Goal: Find specific fact: Find specific fact

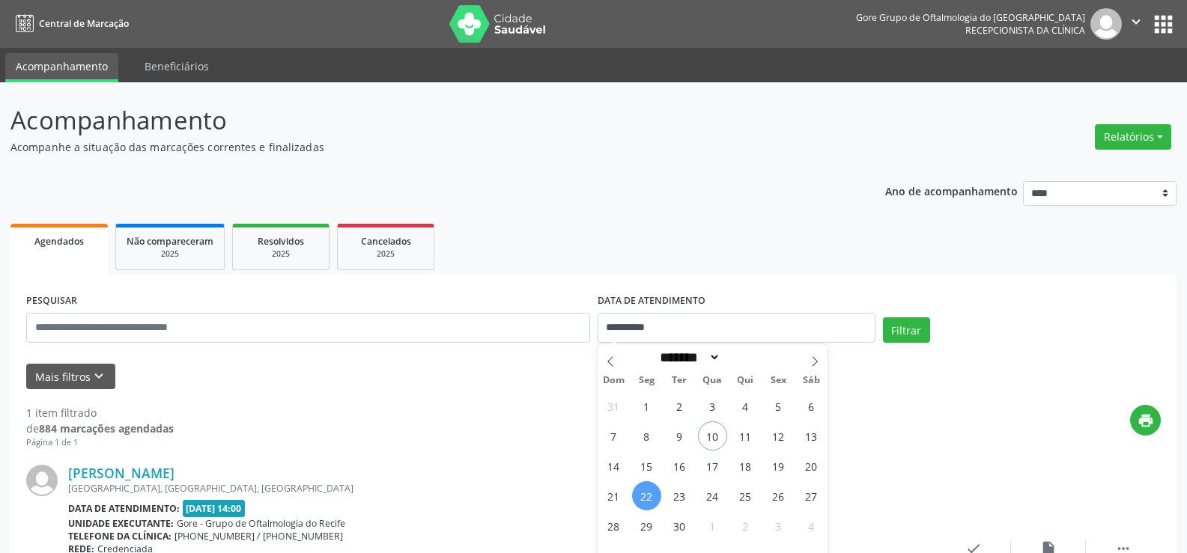
select select "*"
click at [735, 313] on input "**********" at bounding box center [737, 328] width 278 height 30
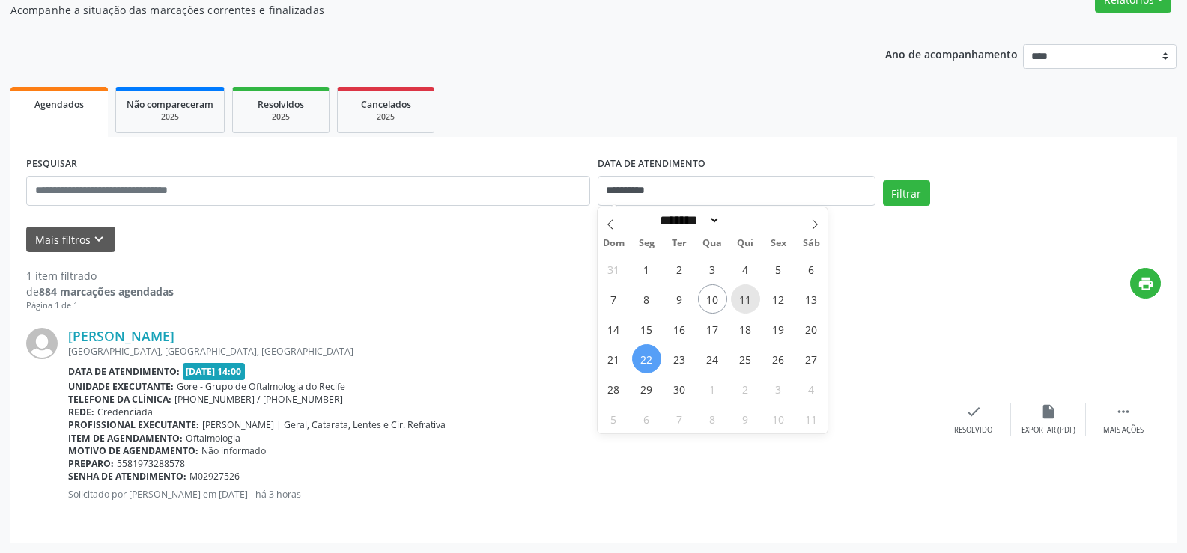
click at [741, 300] on span "11" at bounding box center [745, 299] width 29 height 29
type input "**********"
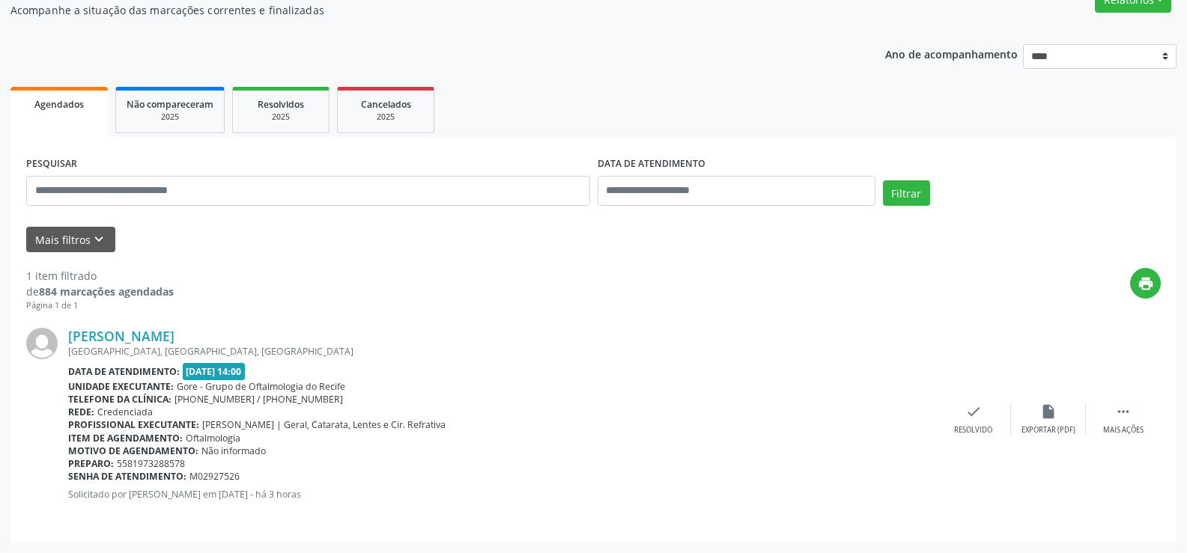
click at [1004, 280] on div "print" at bounding box center [667, 290] width 987 height 44
click at [910, 188] on button "Filtrar" at bounding box center [906, 193] width 47 height 25
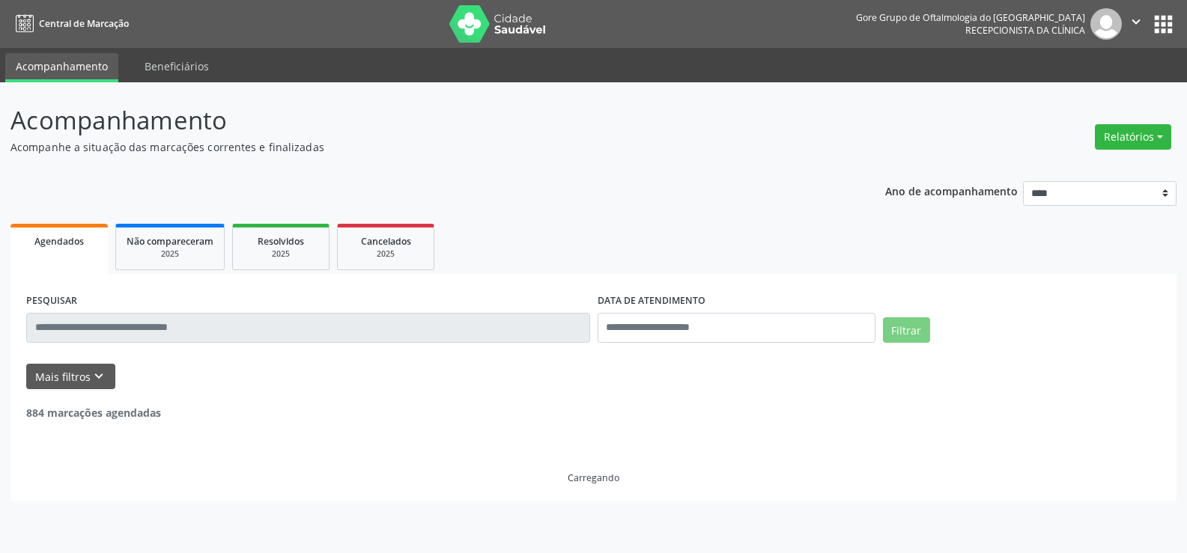
scroll to position [0, 0]
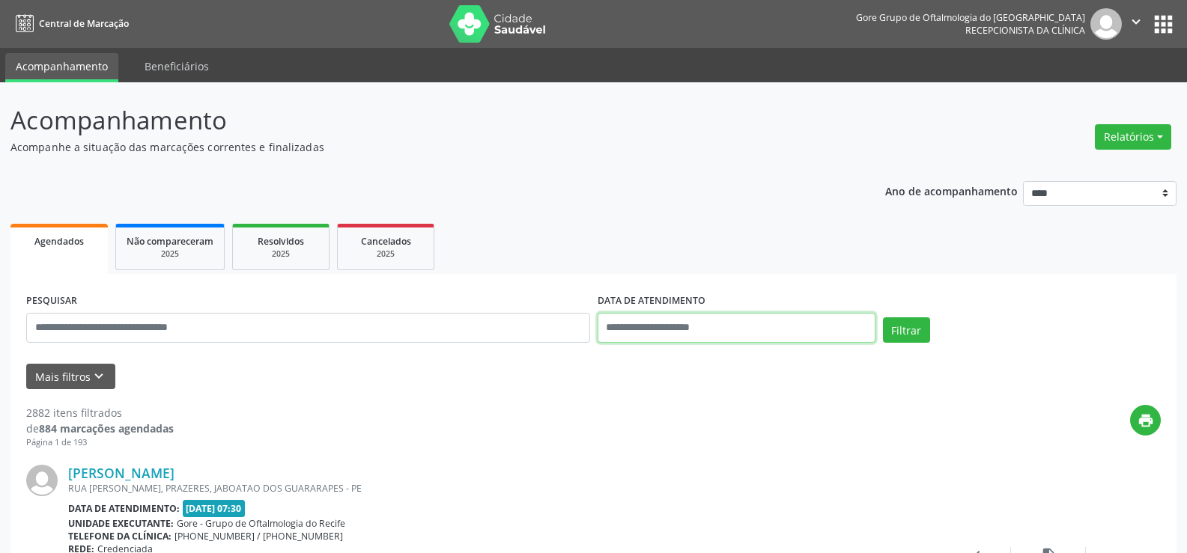
click at [725, 328] on input "text" at bounding box center [737, 328] width 278 height 30
click at [739, 183] on span "11" at bounding box center [745, 177] width 29 height 29
type input "**********"
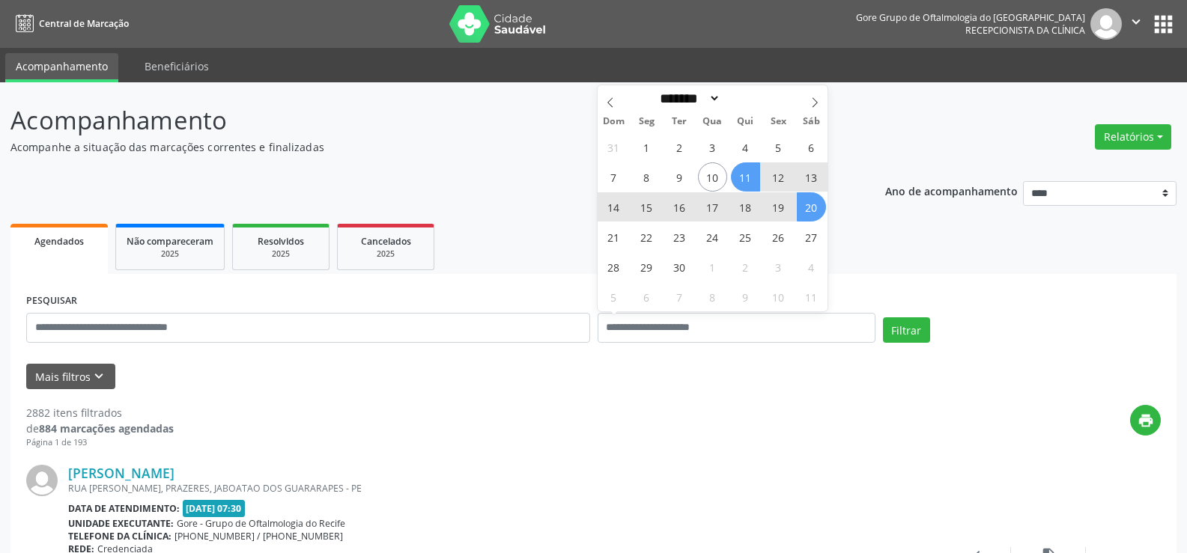
click at [1069, 312] on div "PESQUISAR DATA DE ATENDIMENTO Filtrar" at bounding box center [593, 322] width 1142 height 64
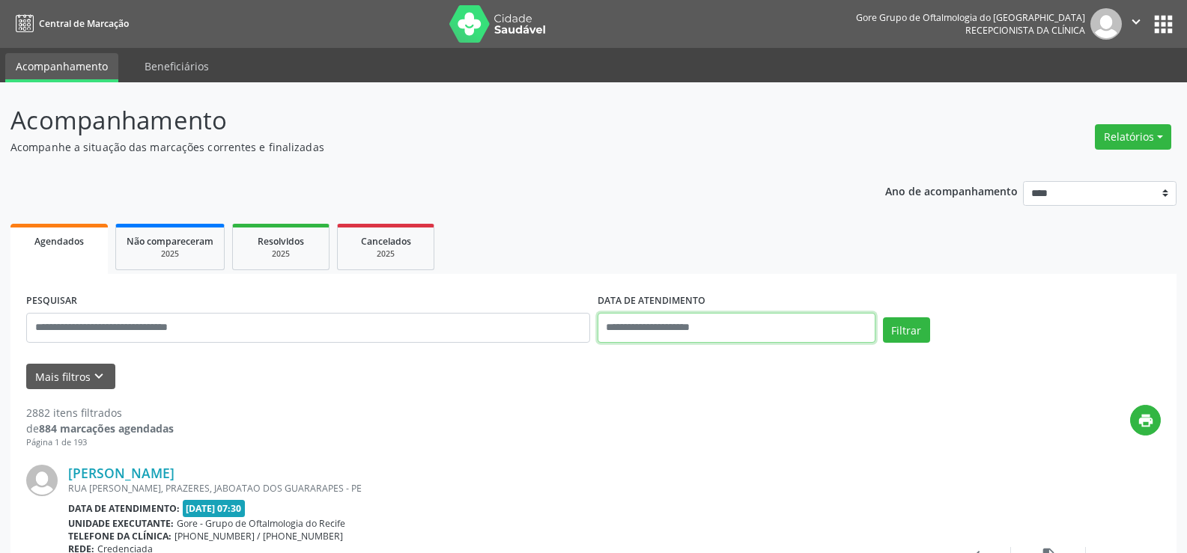
click at [789, 320] on input "text" at bounding box center [737, 328] width 278 height 30
click at [754, 172] on span "11" at bounding box center [745, 177] width 29 height 29
type input "**********"
click at [907, 330] on button "Filtrar" at bounding box center [906, 330] width 47 height 25
click at [664, 333] on input "text" at bounding box center [737, 328] width 278 height 30
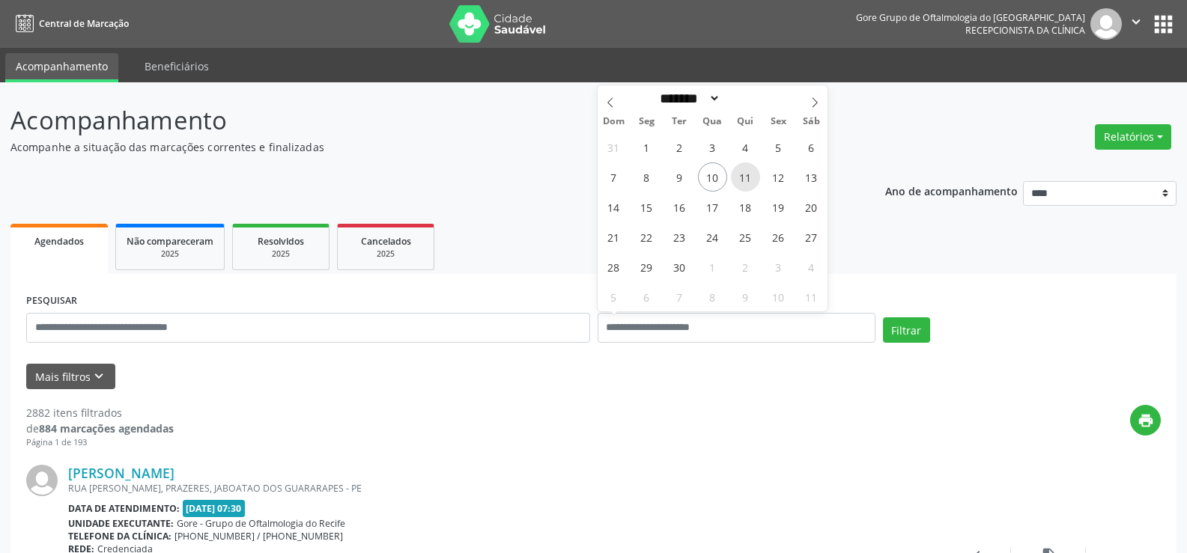
click at [735, 170] on span "11" at bounding box center [745, 177] width 29 height 29
type input "**********"
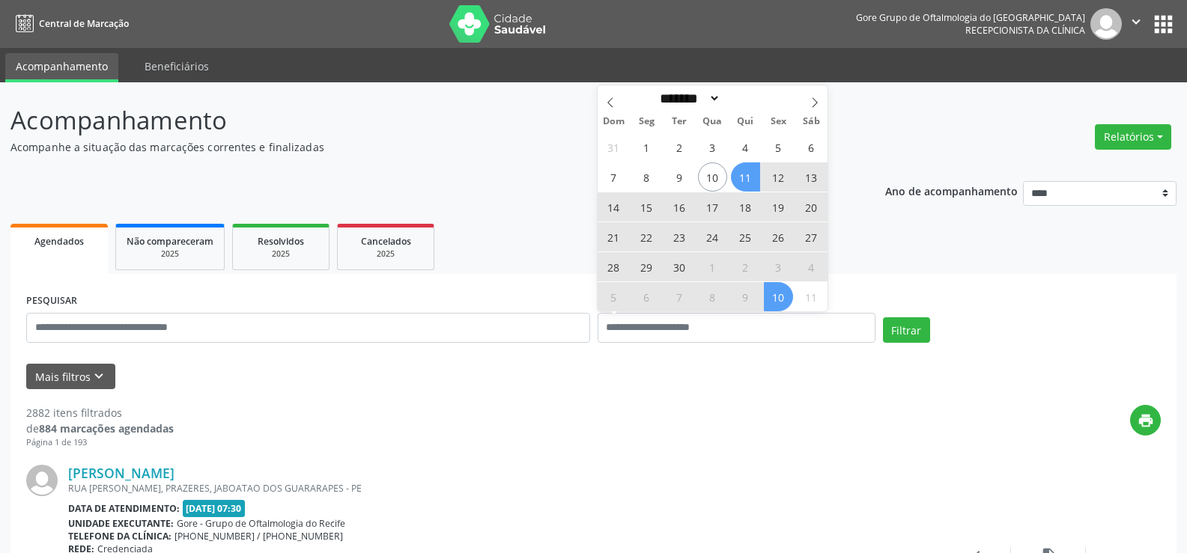
select select "*"
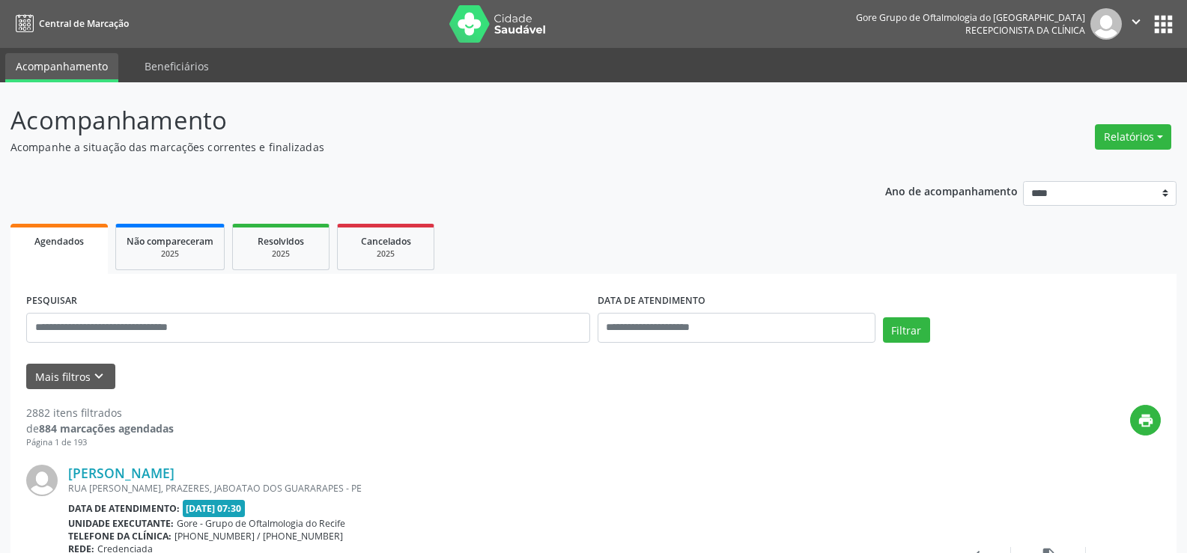
click at [1098, 297] on div "PESQUISAR DATA DE ATENDIMENTO Filtrar" at bounding box center [593, 322] width 1142 height 64
click at [64, 237] on span "Agendados" at bounding box center [58, 241] width 49 height 13
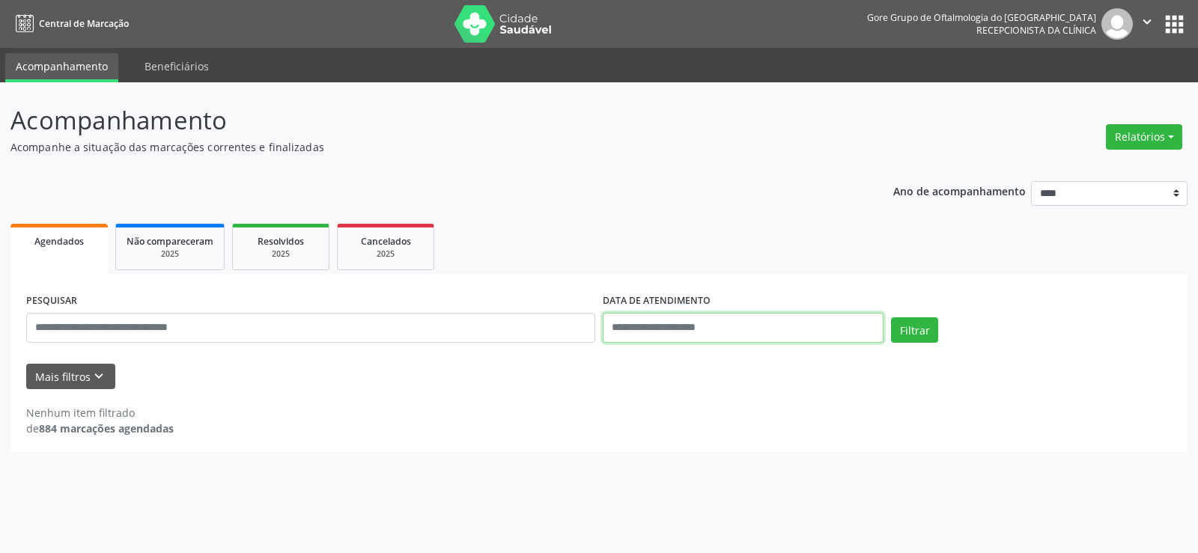
click at [759, 330] on input "text" at bounding box center [743, 328] width 281 height 30
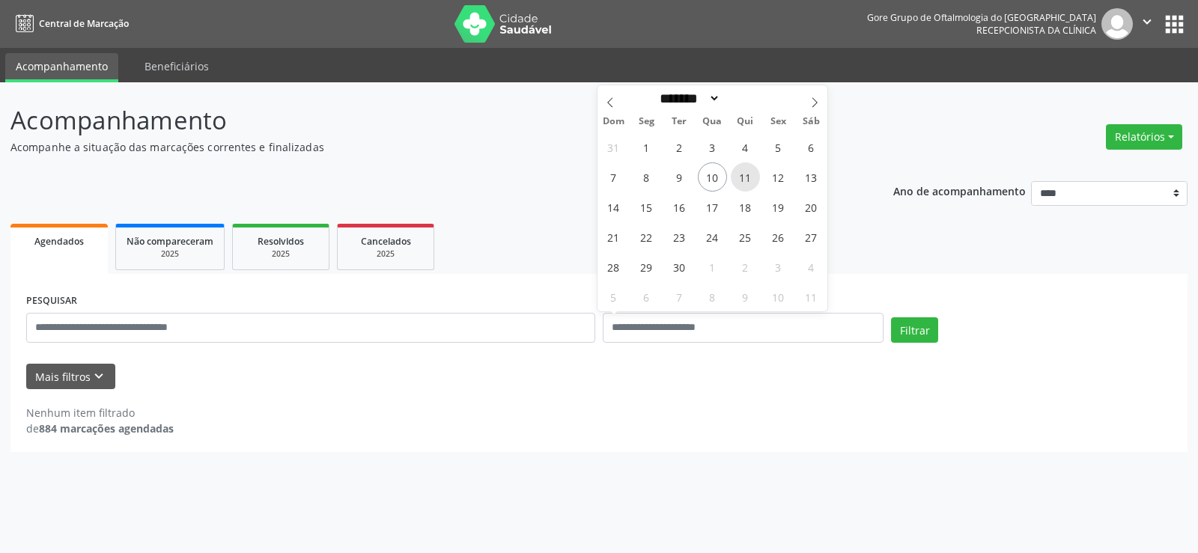
click at [756, 180] on span "11" at bounding box center [745, 177] width 29 height 29
type input "**********"
click at [749, 175] on span "11" at bounding box center [745, 177] width 29 height 29
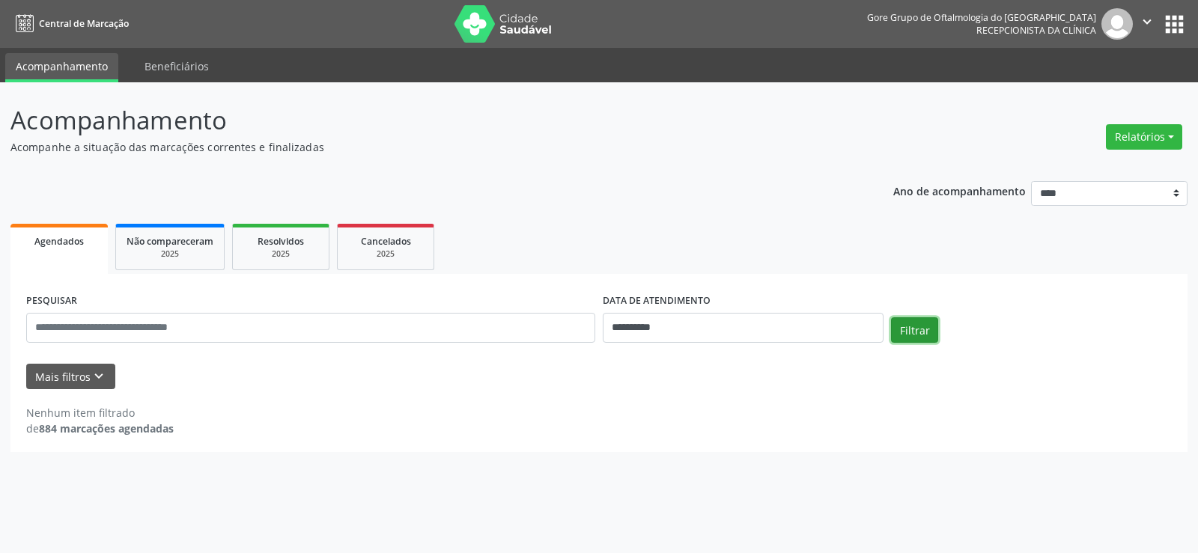
click at [916, 327] on button "Filtrar" at bounding box center [914, 330] width 47 height 25
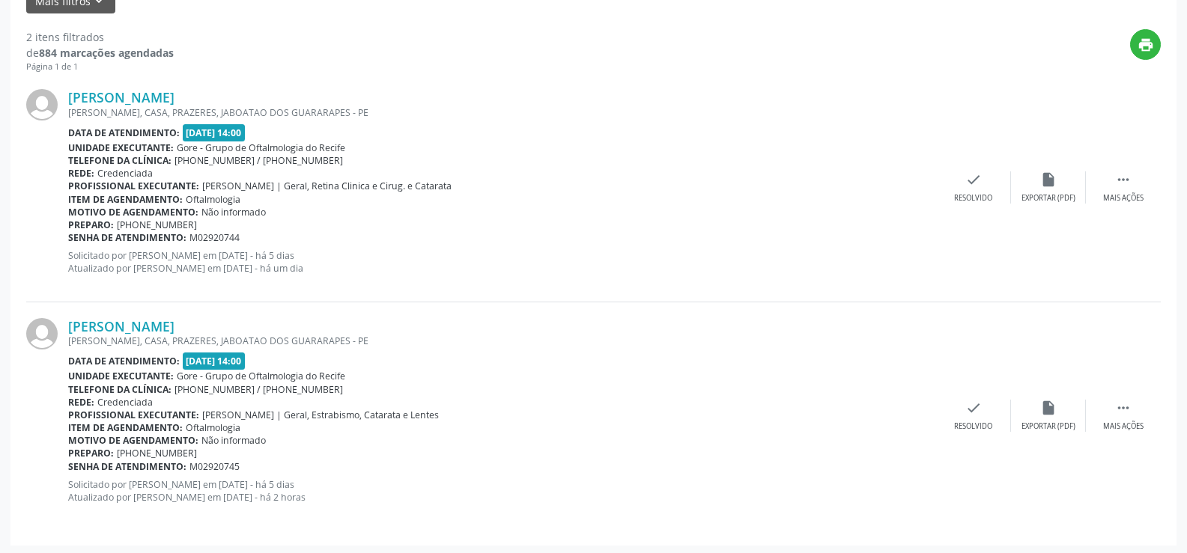
scroll to position [379, 0]
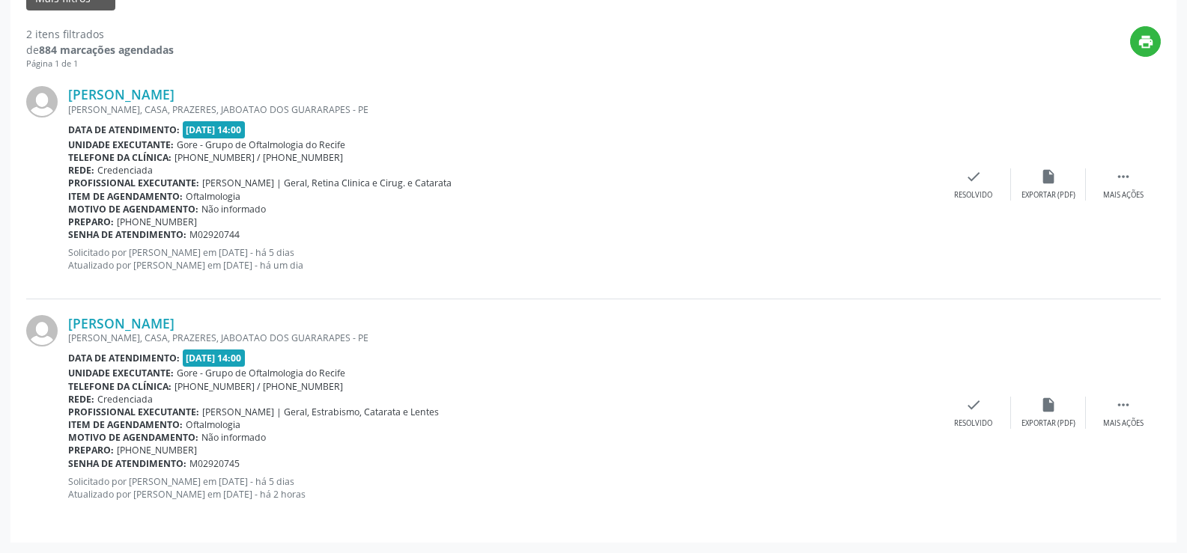
click at [188, 332] on div "[PERSON_NAME], CASA, PRAZERES, JABOATAO DOS GUARARAPES - PE" at bounding box center [502, 338] width 868 height 13
click at [989, 412] on div "check Resolvido" at bounding box center [973, 413] width 75 height 32
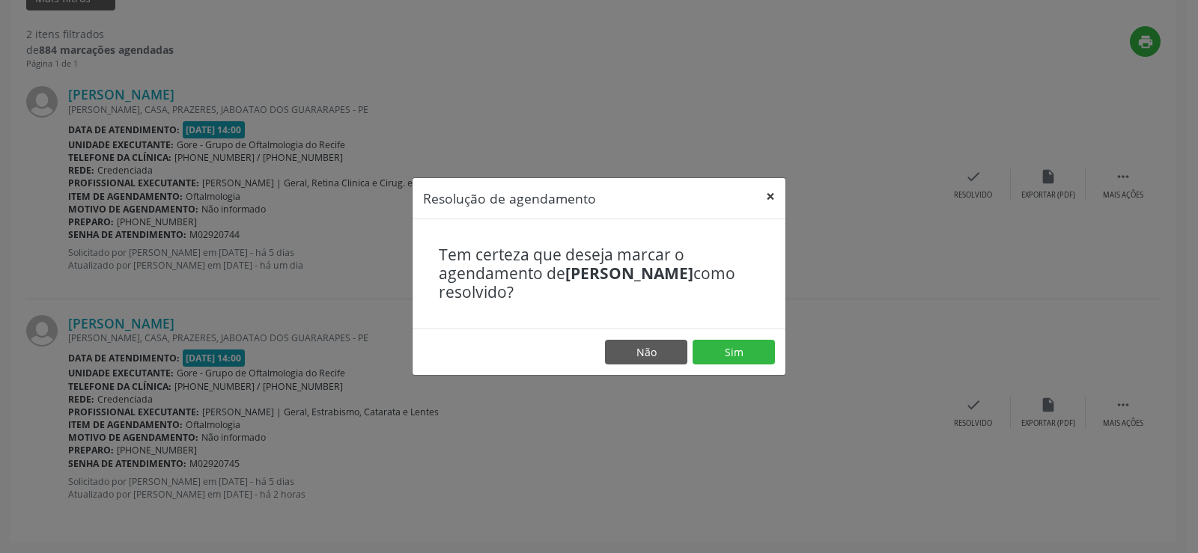
click at [769, 191] on button "×" at bounding box center [771, 196] width 30 height 37
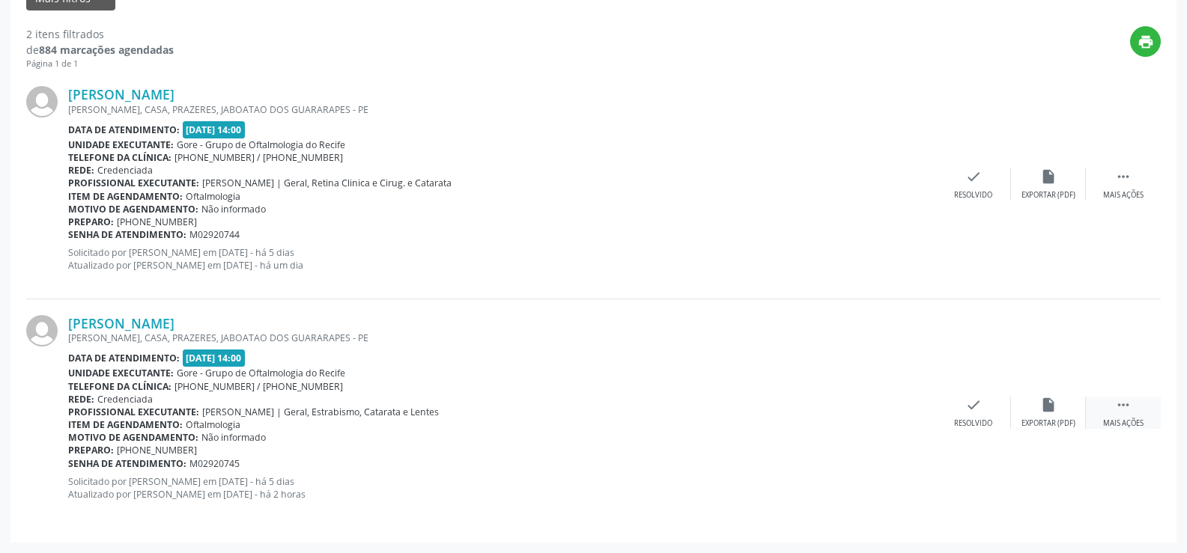
click at [1119, 406] on icon "" at bounding box center [1123, 405] width 16 height 16
click at [1017, 462] on div "[PERSON_NAME] [PERSON_NAME], CASA, PRAZERES, JABOATAO DOS GUARARAPES - PE Data …" at bounding box center [593, 414] width 1135 height 228
click at [308, 373] on span "Gore - Grupo de Oftalmologia do Recife" at bounding box center [261, 373] width 169 height 13
click at [174, 329] on link "[PERSON_NAME]" at bounding box center [121, 323] width 106 height 16
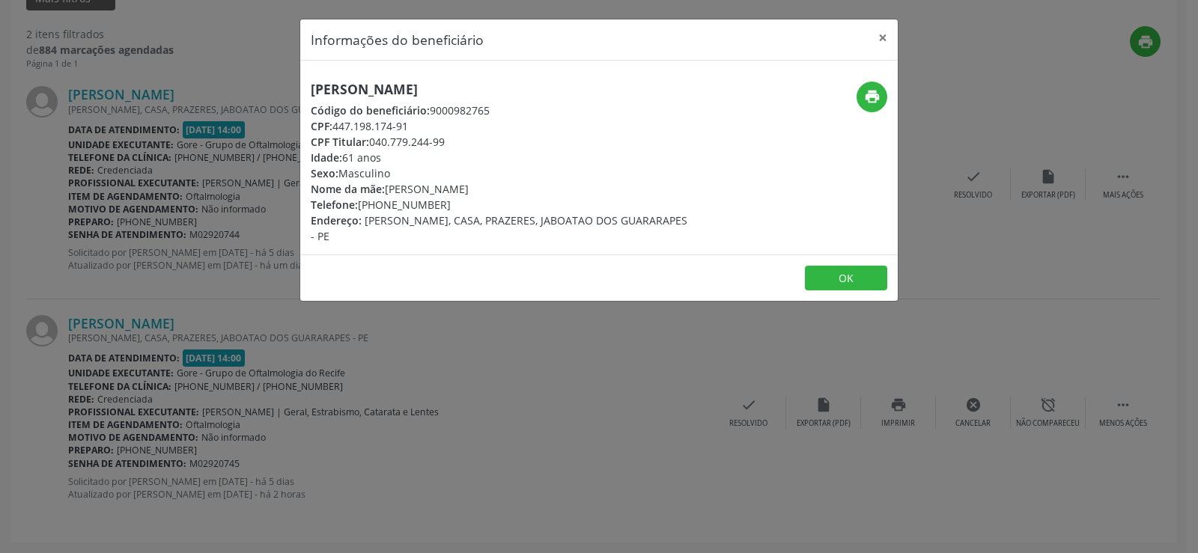
drag, startPoint x: 311, startPoint y: 88, endPoint x: 512, endPoint y: 80, distance: 200.9
click at [512, 80] on div "[PERSON_NAME] Código do beneficiário: 9000982765 CPF: 447.198.174-91 CPF Titula…" at bounding box center [599, 158] width 598 height 194
copy h5 "[PERSON_NAME]"
click at [861, 275] on button "OK" at bounding box center [846, 278] width 82 height 25
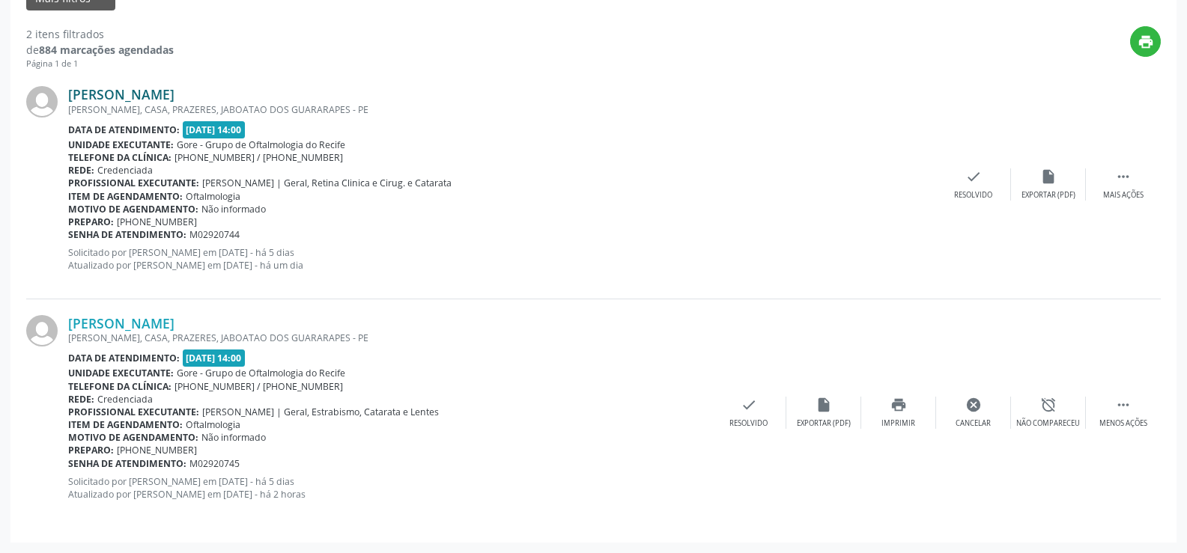
click at [175, 92] on link "[PERSON_NAME]" at bounding box center [121, 94] width 106 height 16
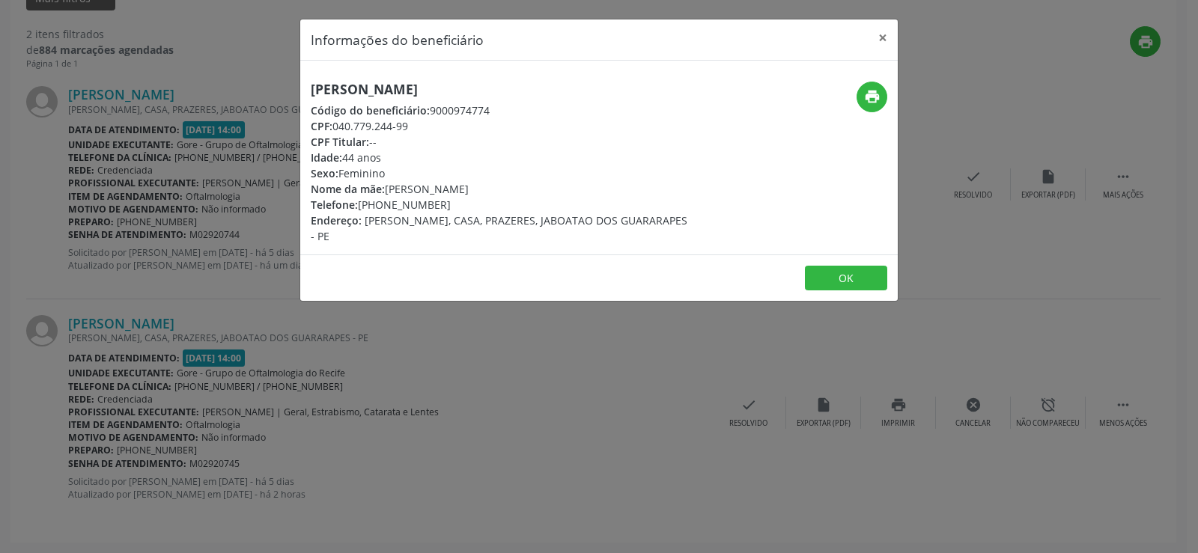
drag, startPoint x: 311, startPoint y: 91, endPoint x: 562, endPoint y: 91, distance: 250.9
click at [562, 91] on h5 "[PERSON_NAME]" at bounding box center [499, 90] width 377 height 16
copy h5 "[PERSON_NAME]"
drag, startPoint x: 440, startPoint y: 202, endPoint x: 387, endPoint y: 204, distance: 53.2
click at [387, 204] on div "Telefone: [PHONE_NUMBER]" at bounding box center [499, 205] width 377 height 16
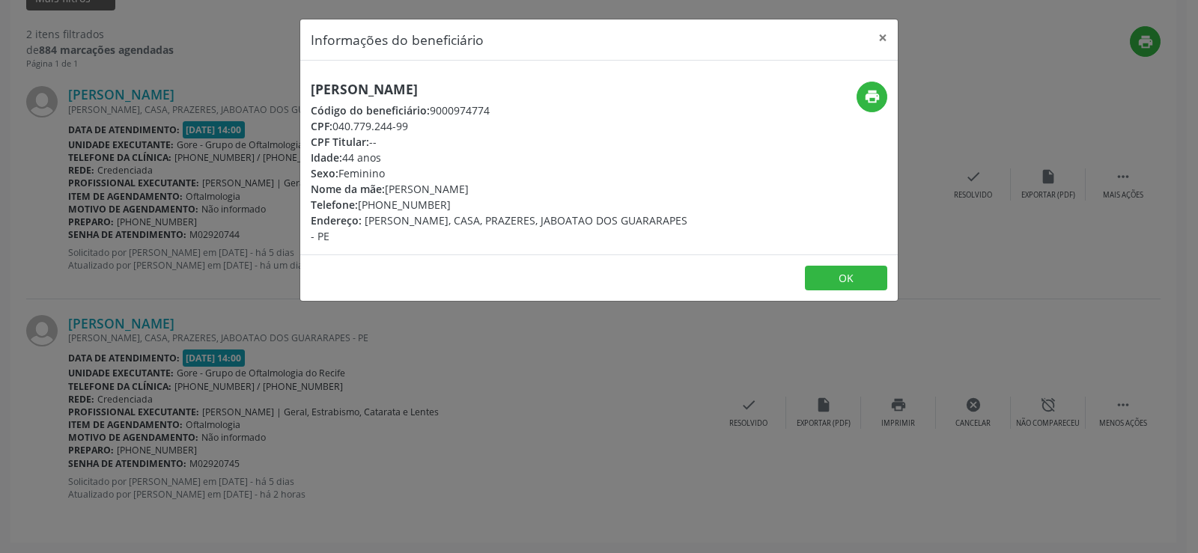
copy div "8495-2365"
drag, startPoint x: 411, startPoint y: 127, endPoint x: 336, endPoint y: 132, distance: 75.0
click at [336, 132] on div "CPF: 040.779.244-99" at bounding box center [499, 126] width 377 height 16
copy div "040.779.244-99"
click at [842, 279] on button "OK" at bounding box center [846, 278] width 82 height 25
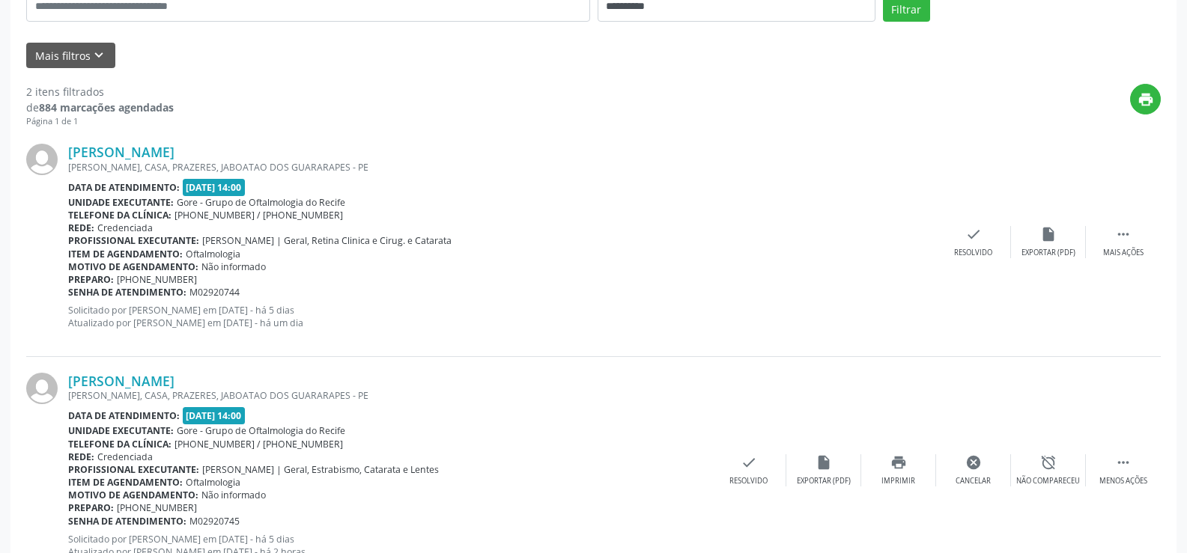
scroll to position [304, 0]
